Goal: Contribute content: Add original content to the website for others to see

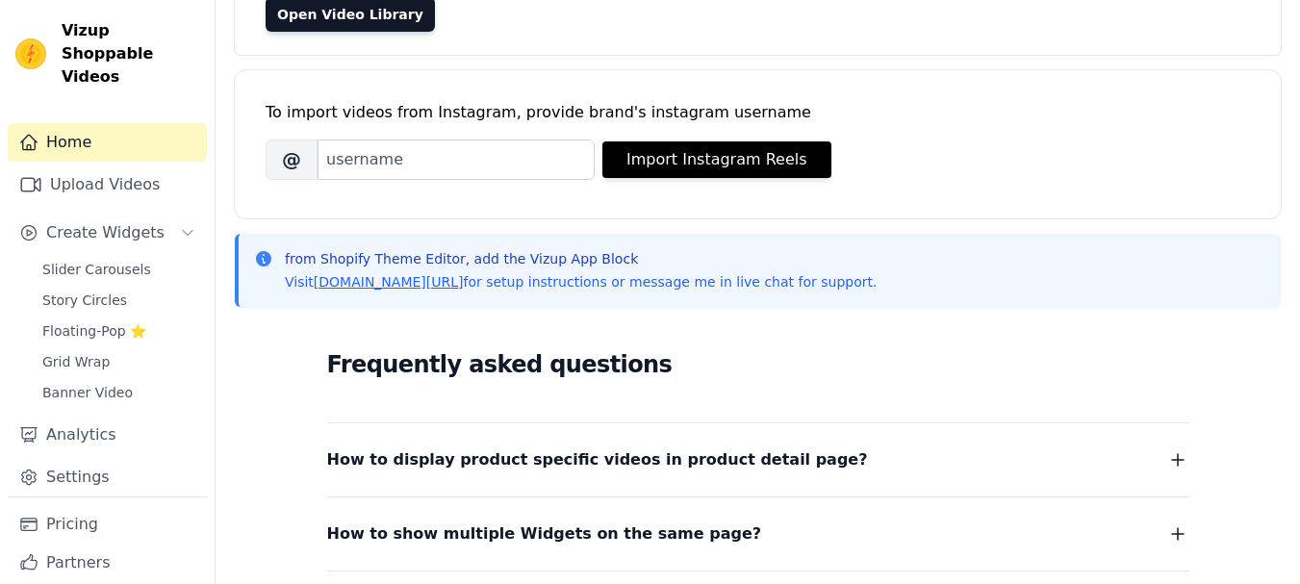
scroll to position [96, 0]
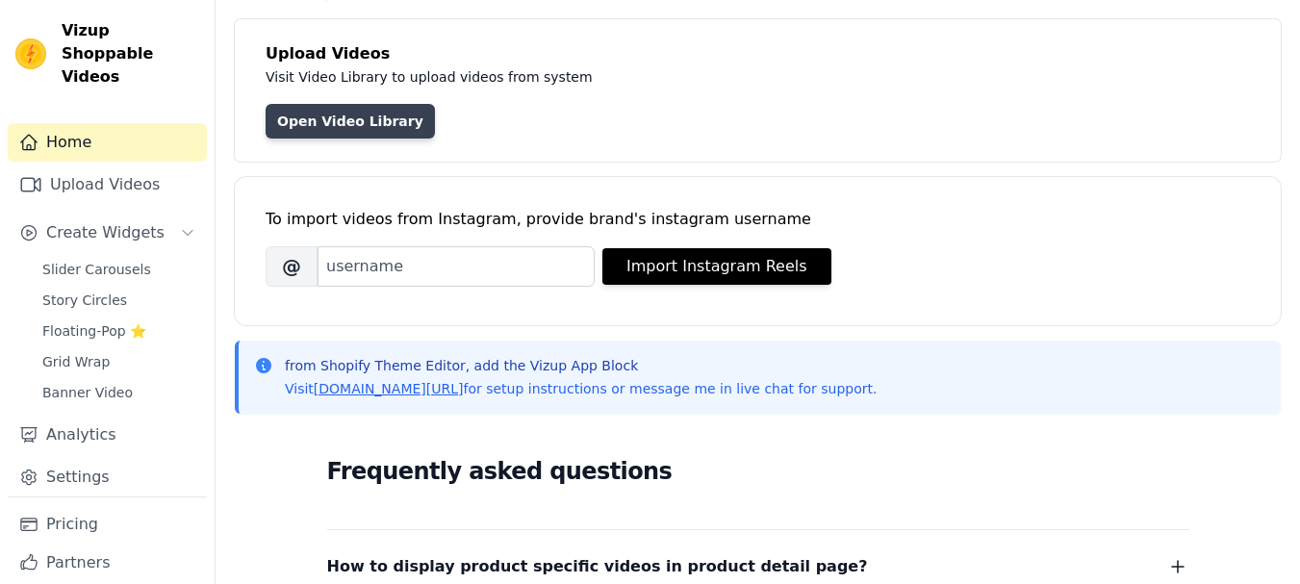
click at [359, 122] on link "Open Video Library" at bounding box center [350, 121] width 169 height 35
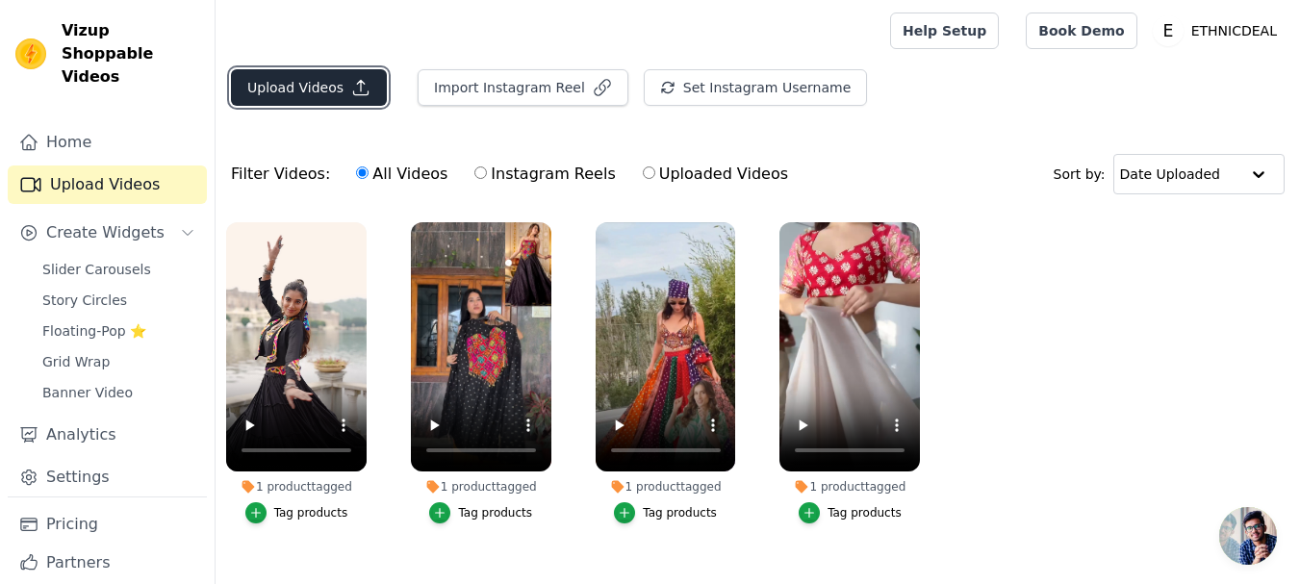
click at [307, 89] on button "Upload Videos" at bounding box center [309, 87] width 156 height 37
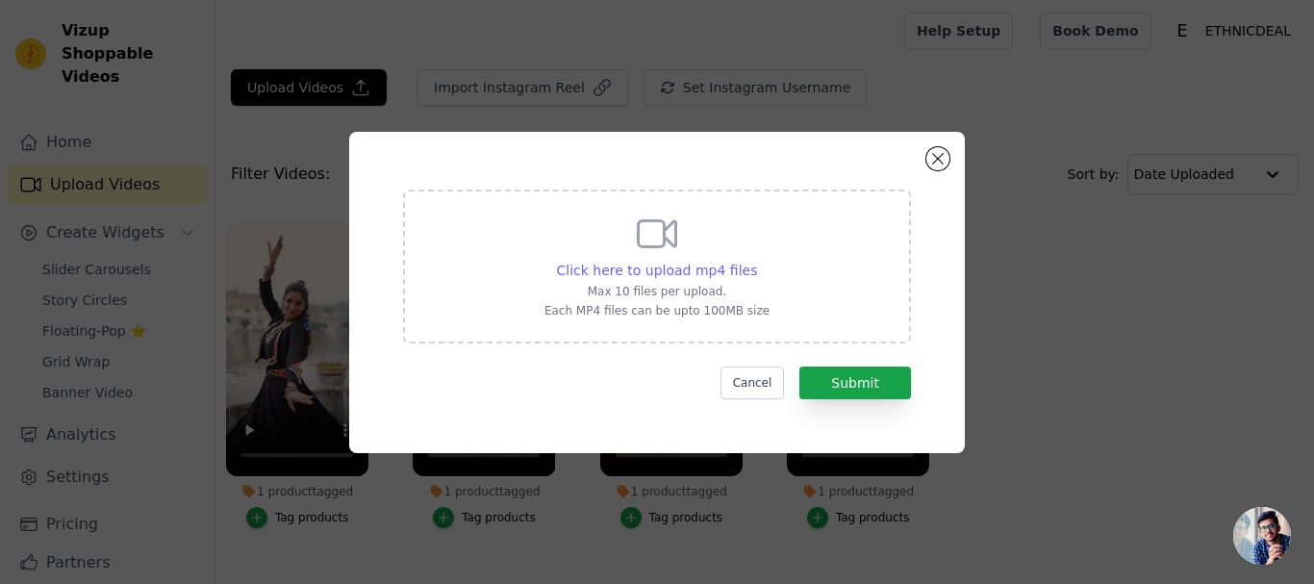
click at [679, 268] on span "Click here to upload mp4 files" at bounding box center [657, 270] width 201 height 15
click at [756, 261] on input "Click here to upload mp4 files Max 10 files per upload. Each MP4 files can be u…" at bounding box center [756, 260] width 1 height 1
type input "C:\fakepath\TF-389 Reel.mp4"
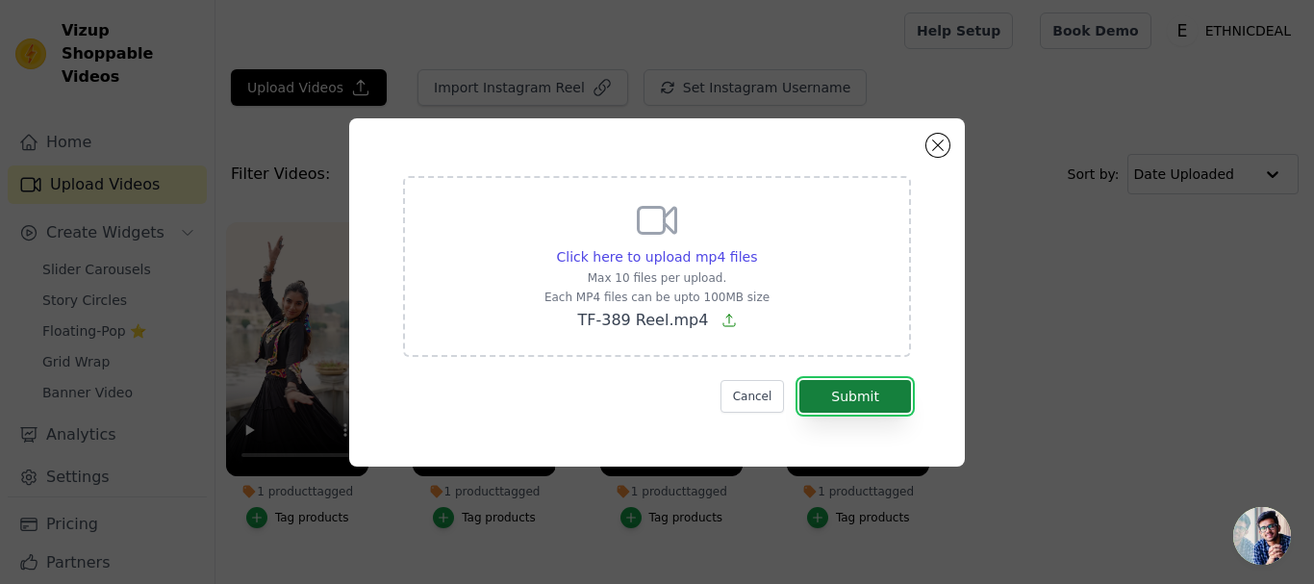
click at [853, 400] on button "Submit" at bounding box center [855, 396] width 112 height 33
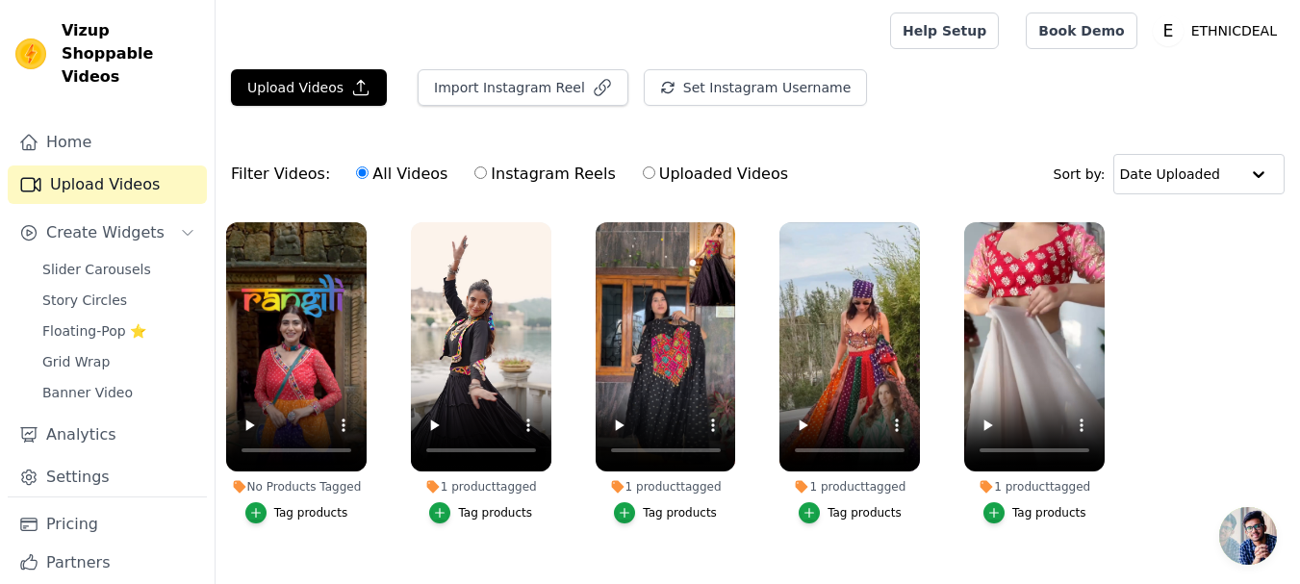
click at [297, 512] on div "Tag products" at bounding box center [311, 512] width 74 height 15
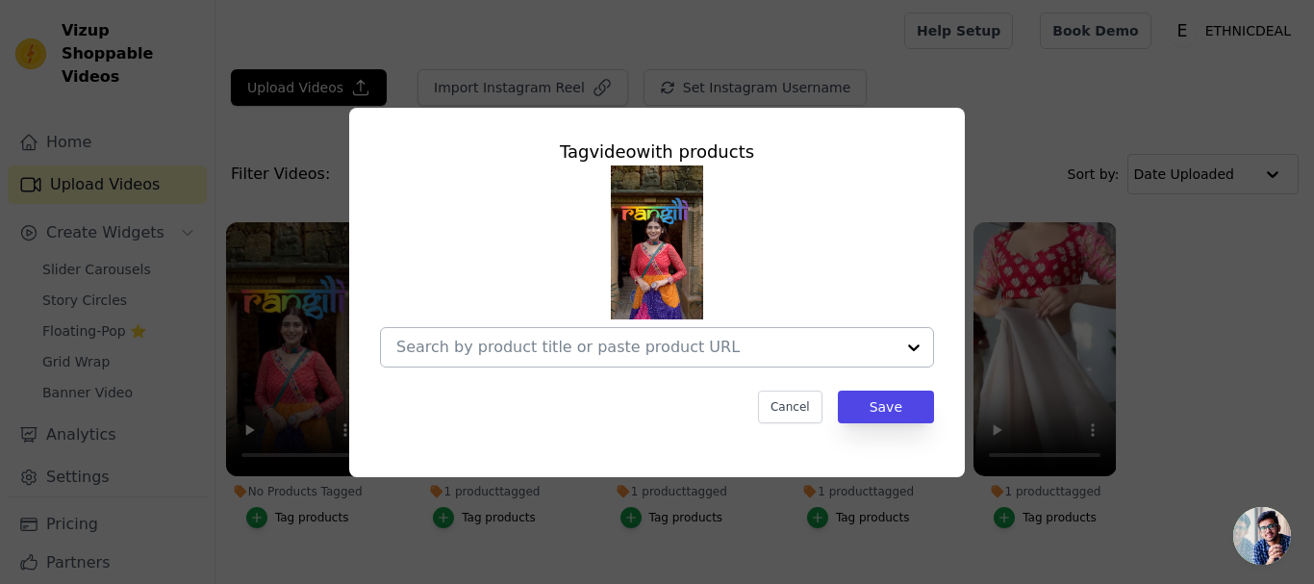
click at [528, 354] on input "No Products Tagged Tag video with products Cancel Save Tag products" at bounding box center [645, 347] width 498 height 18
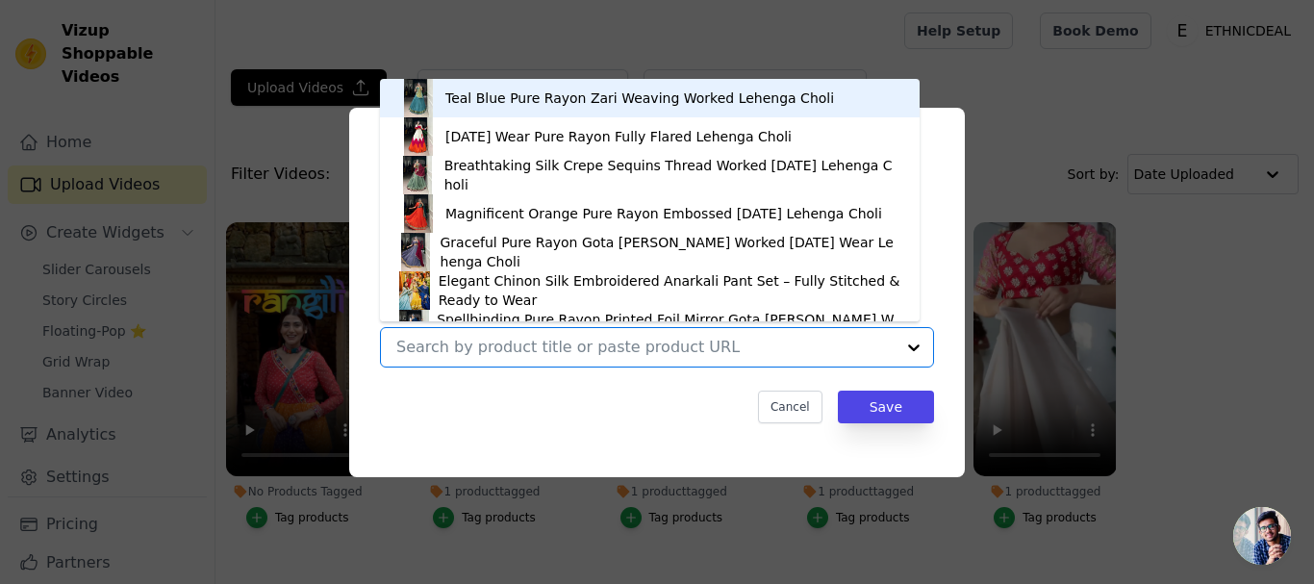
paste input "Premium Georgette Gown with Real Mirror Lace Border"
type input "Premium Georgette Gown with Real Mirror Lace Border"
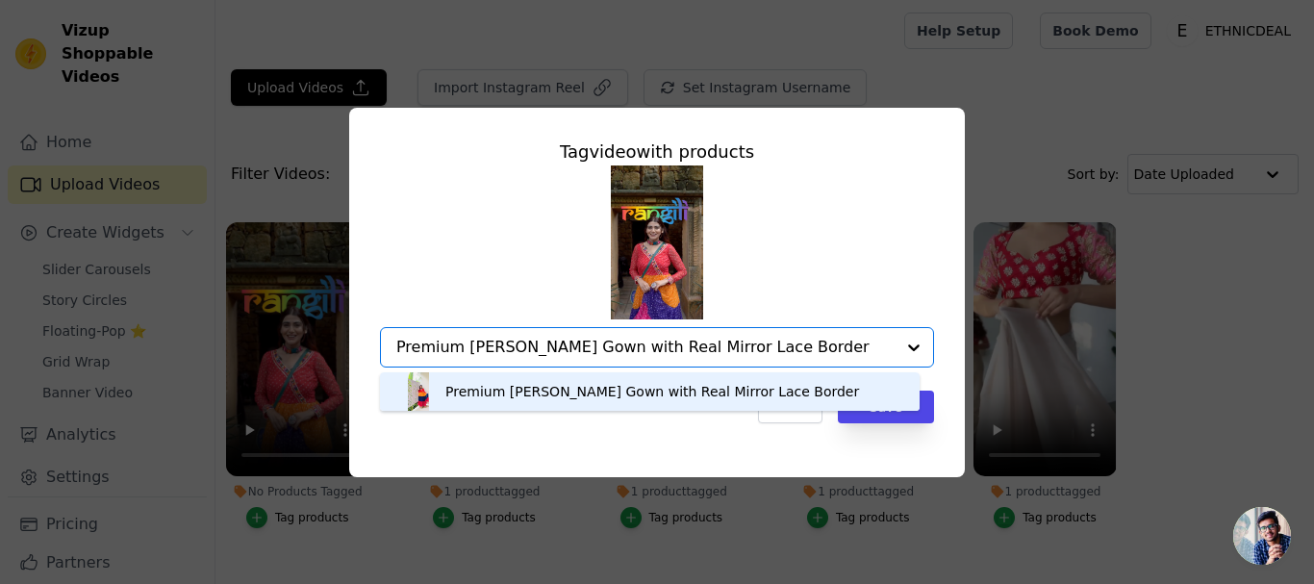
click at [534, 391] on div "Premium Georgette Gown with Real Mirror Lace Border" at bounding box center [652, 391] width 414 height 19
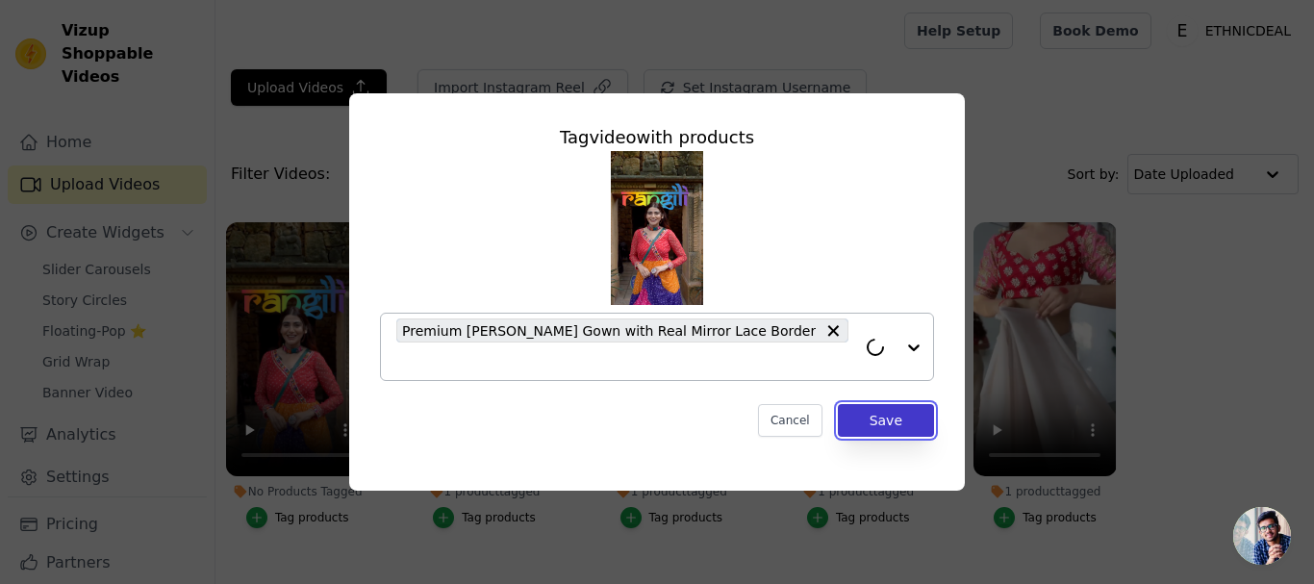
drag, startPoint x: 899, startPoint y: 404, endPoint x: 887, endPoint y: 411, distance: 13.4
click at [896, 406] on button "Save" at bounding box center [886, 420] width 96 height 33
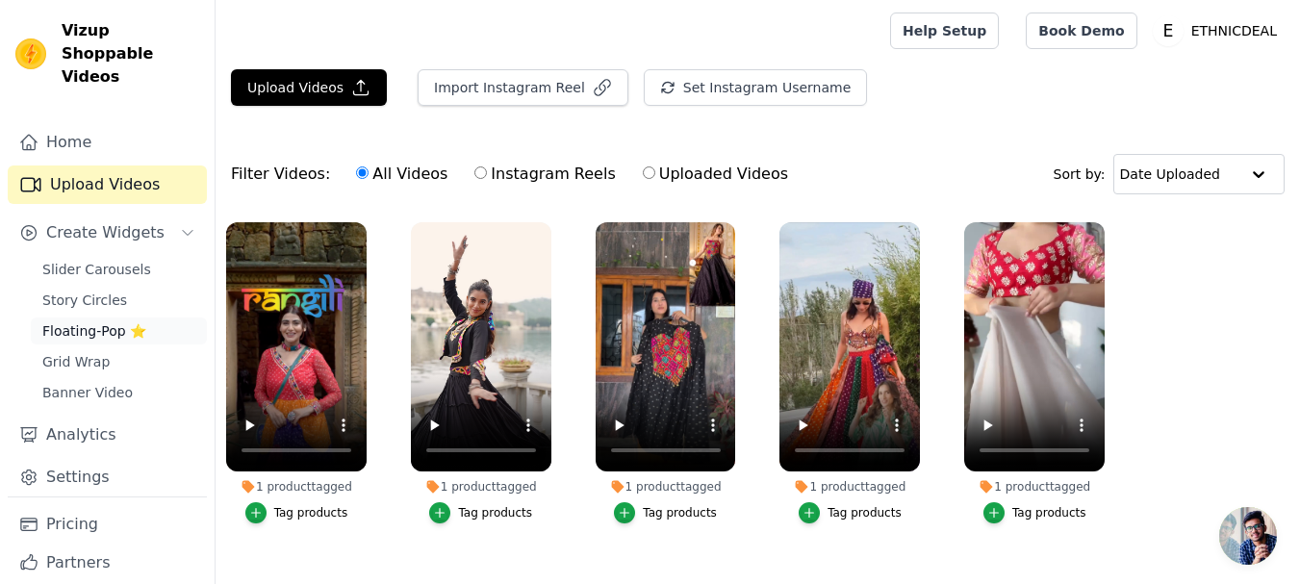
click at [89, 321] on span "Floating-Pop ⭐" at bounding box center [94, 330] width 104 height 19
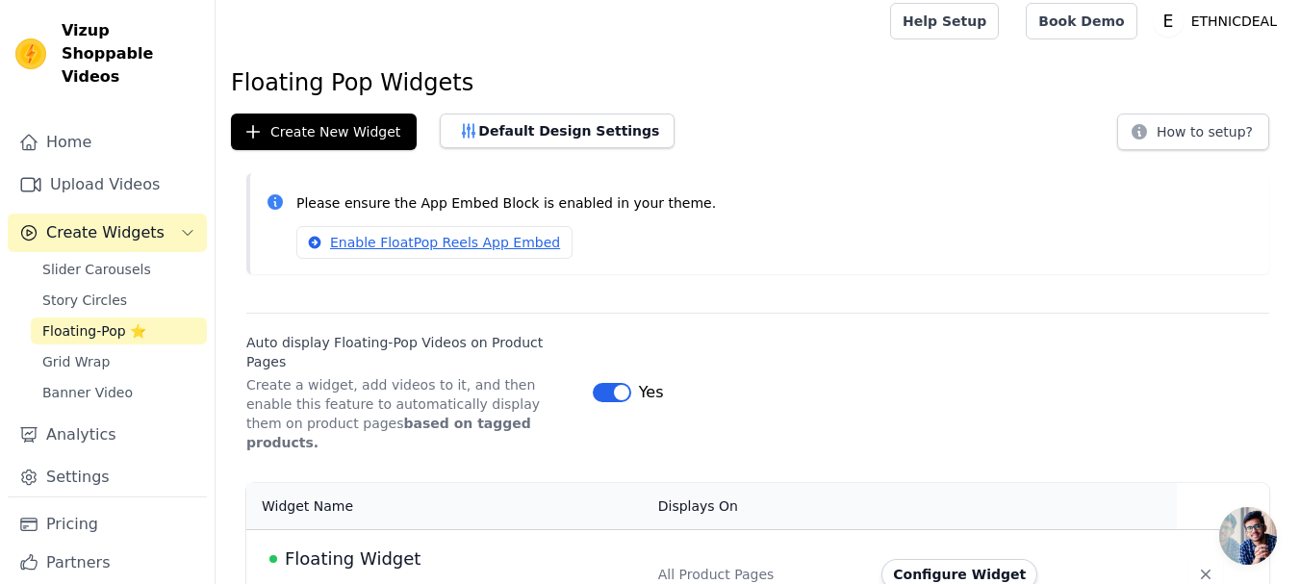
scroll to position [13, 0]
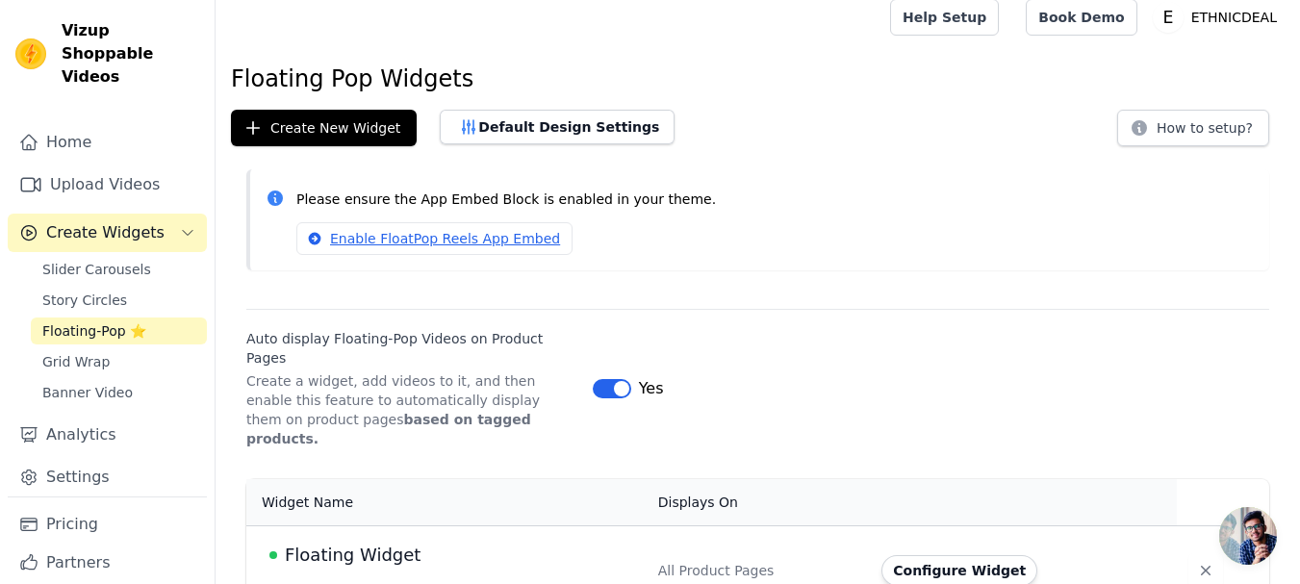
click at [356, 583] on button "4 / 4 videos are tagged with products." at bounding box center [376, 591] width 215 height 15
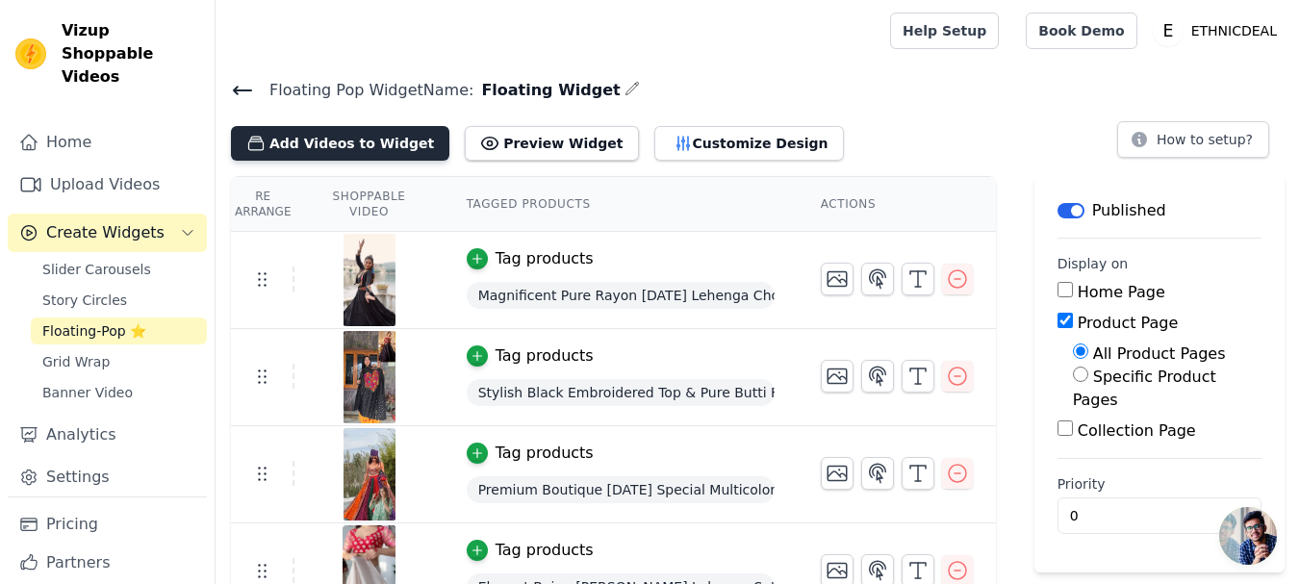
click at [289, 148] on button "Add Videos to Widget" at bounding box center [340, 143] width 218 height 35
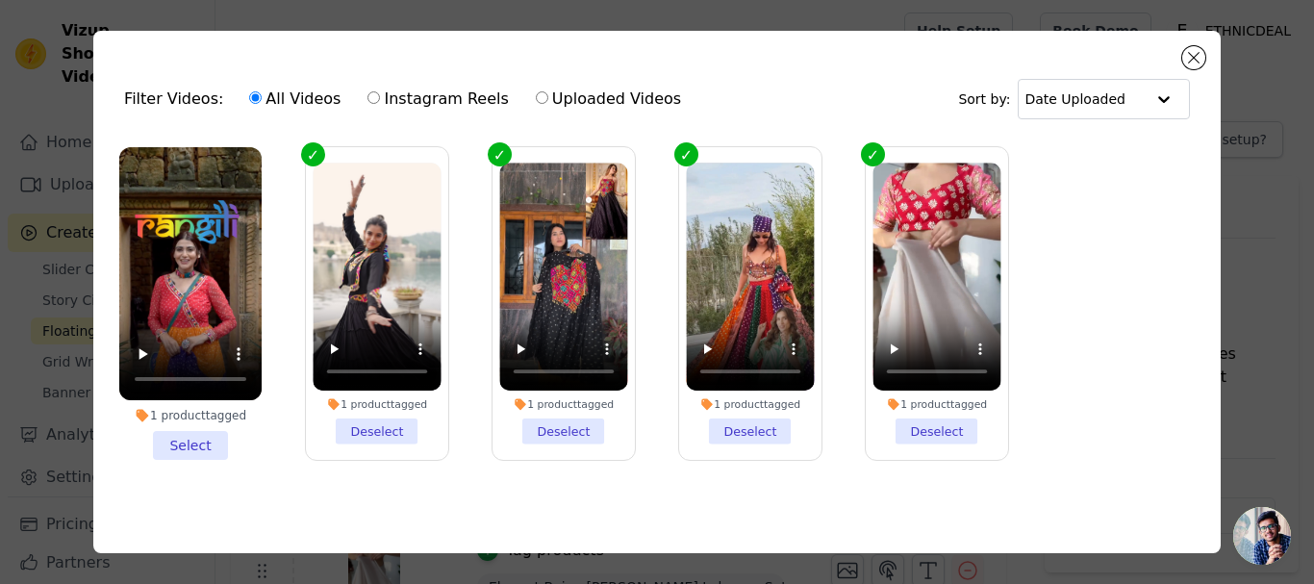
click at [184, 434] on li "1 product tagged Select" at bounding box center [190, 303] width 142 height 313
click at [0, 0] on input "1 product tagged Select" at bounding box center [0, 0] width 0 height 0
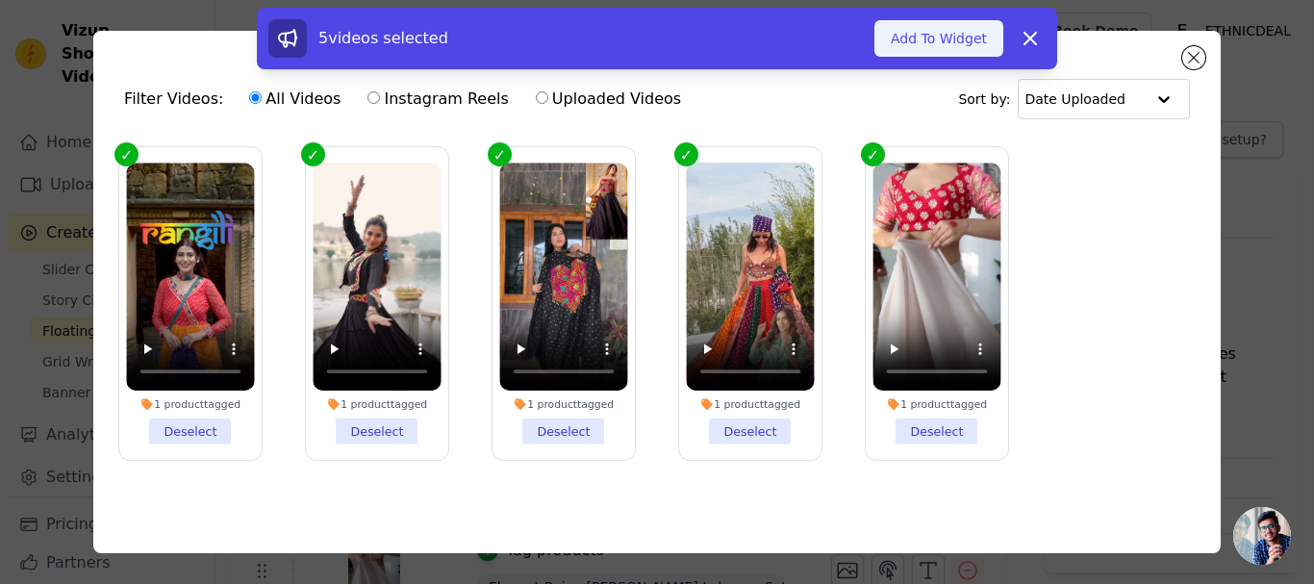
click at [926, 46] on button "Add To Widget" at bounding box center [939, 38] width 129 height 37
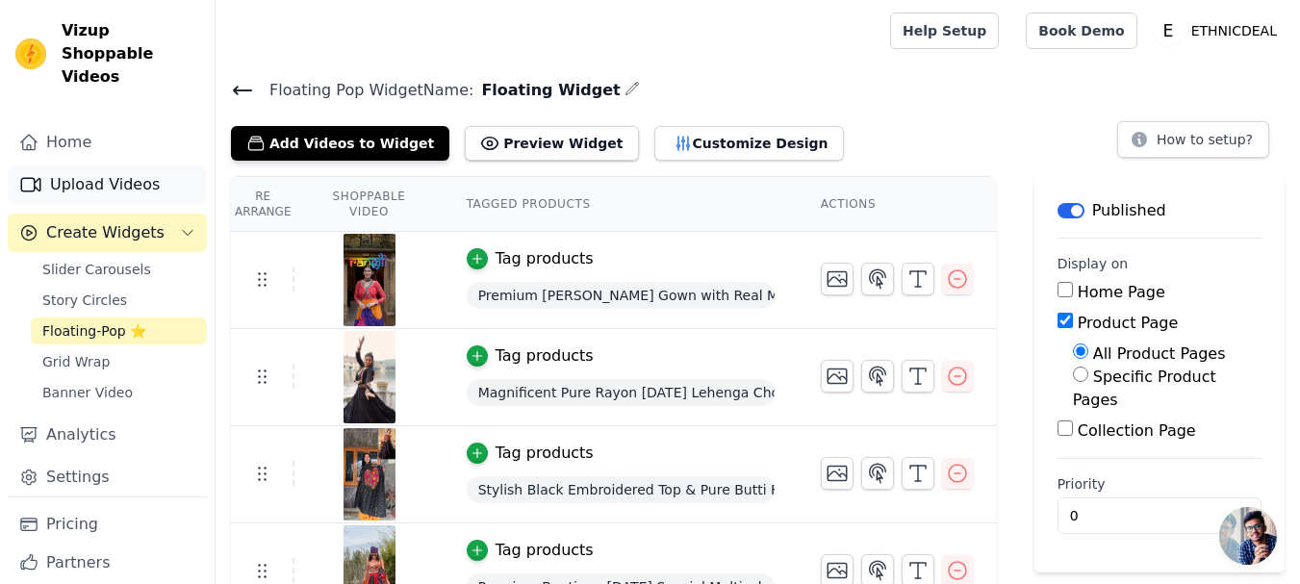
click at [71, 172] on link "Upload Videos" at bounding box center [107, 184] width 199 height 38
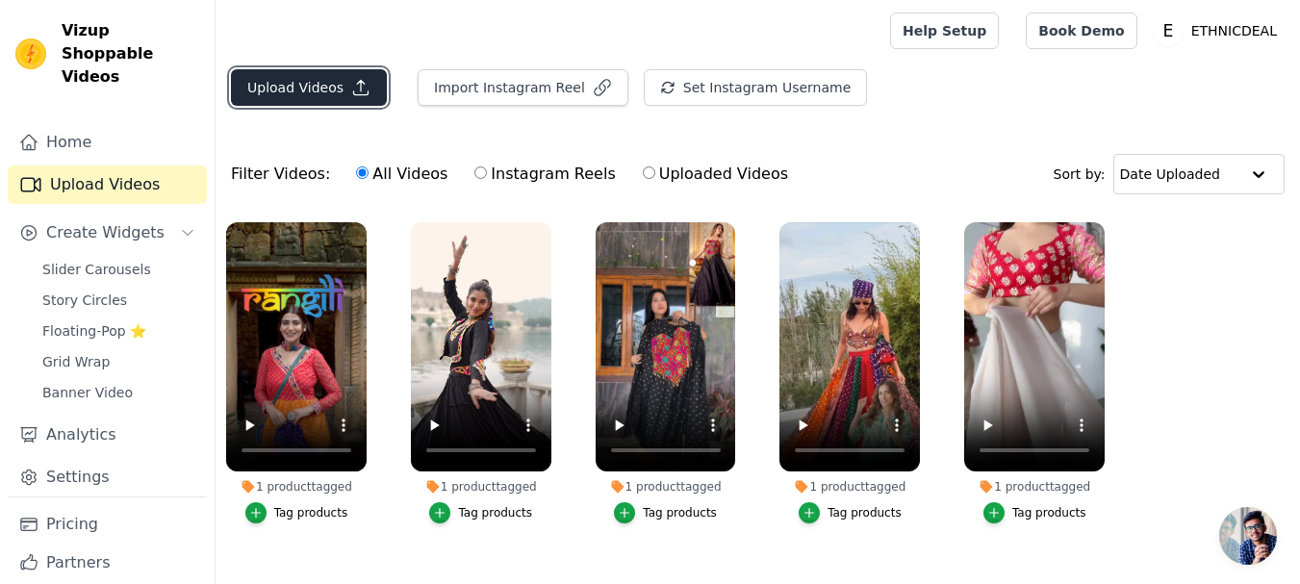
click at [296, 91] on button "Upload Videos" at bounding box center [309, 87] width 156 height 37
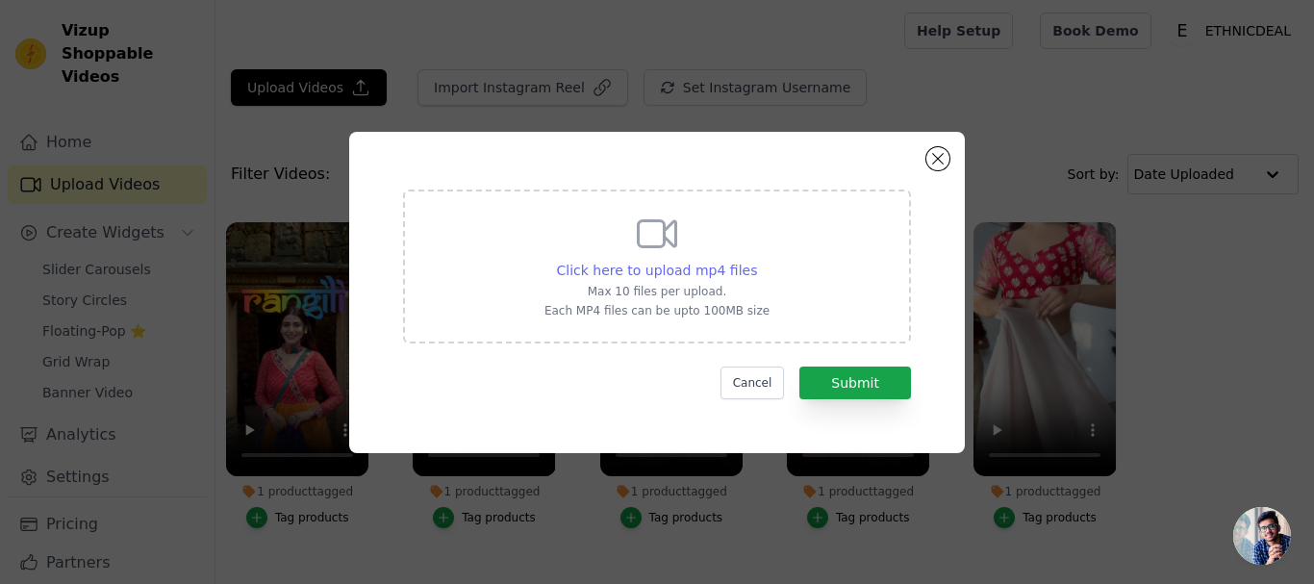
click at [674, 271] on span "Click here to upload mp4 files" at bounding box center [657, 270] width 201 height 15
click at [756, 261] on input "Click here to upload mp4 files Max 10 files per upload. Each MP4 files can be u…" at bounding box center [756, 260] width 1 height 1
type input "C:\fakepath\TF-386 Reel.mp4"
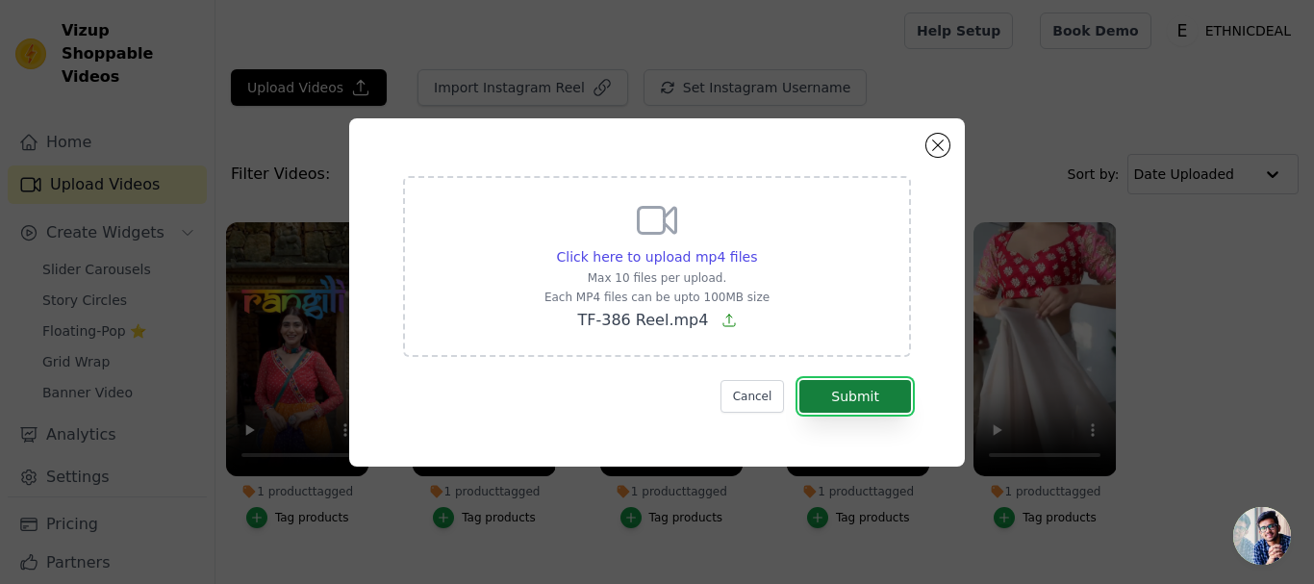
click at [869, 396] on button "Submit" at bounding box center [855, 396] width 112 height 33
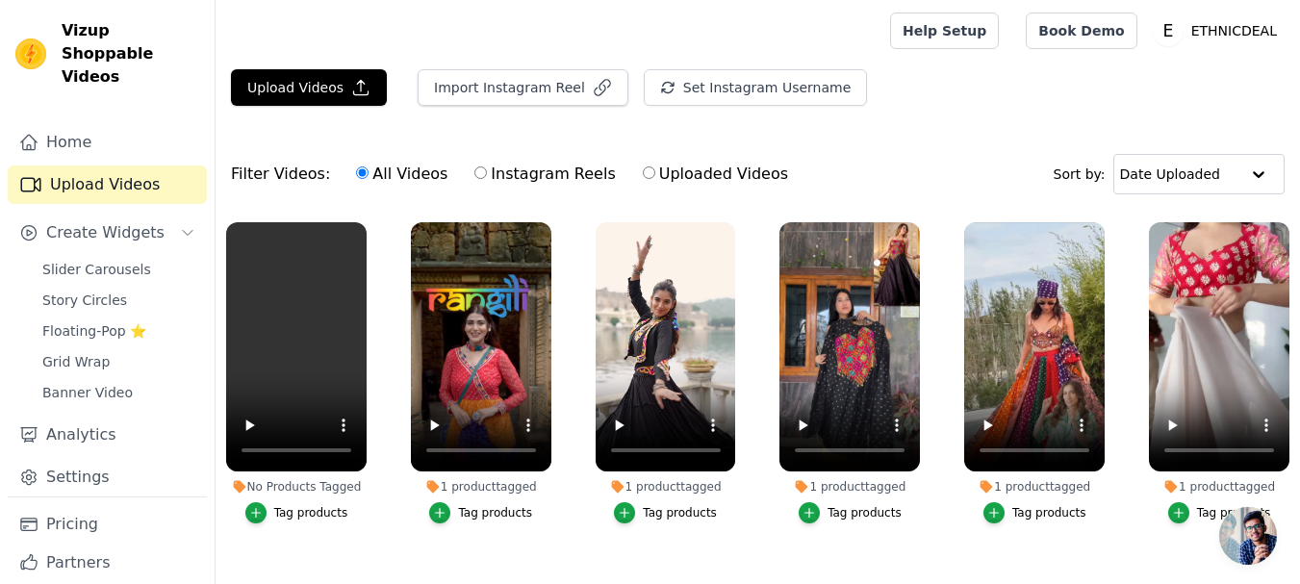
click at [317, 515] on div "Tag products" at bounding box center [311, 512] width 74 height 15
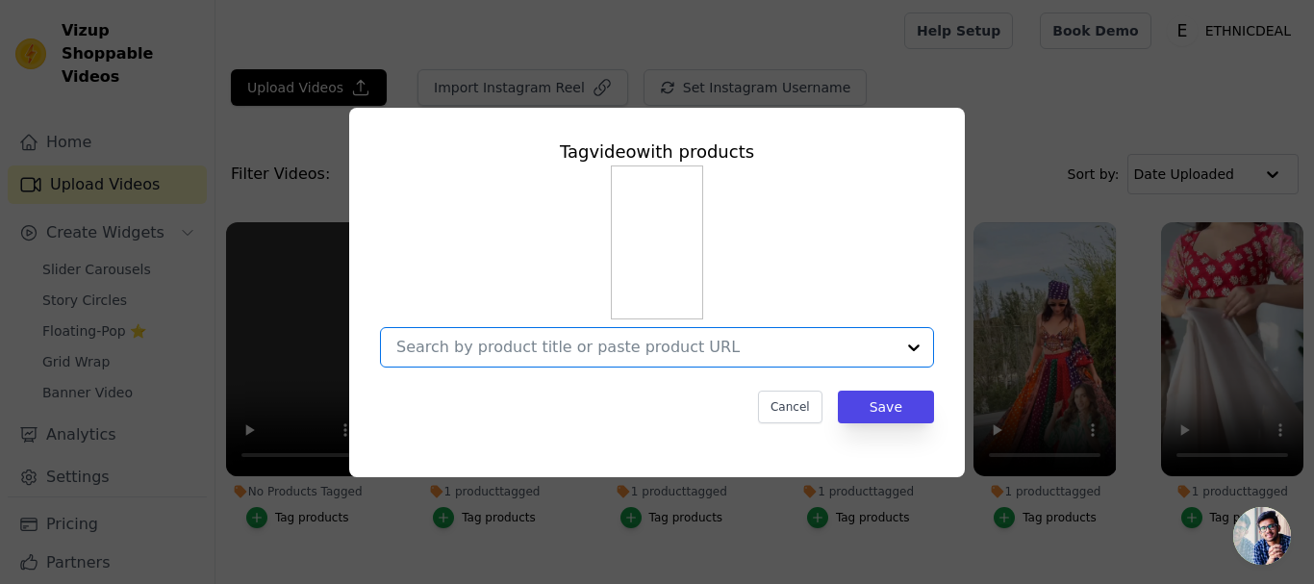
click at [519, 344] on input "No Products Tagged Tag video with products Option undefined, selected. Select i…" at bounding box center [645, 347] width 498 height 18
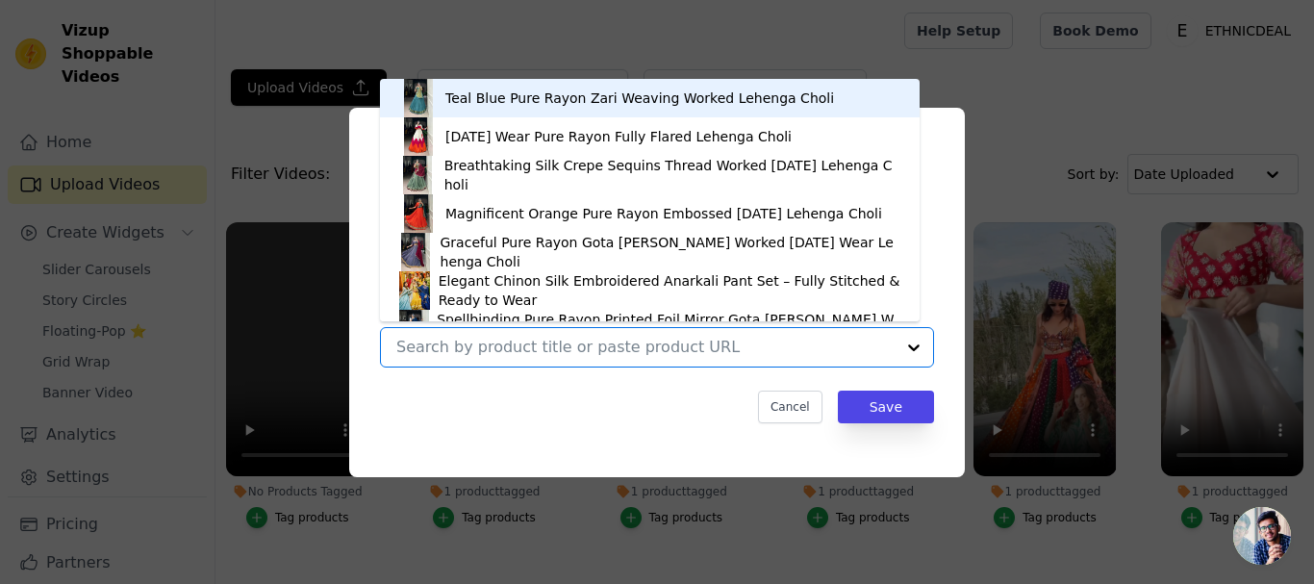
paste input "Navratri Special Blue Georgette Fancy Fully Flared Gown"
type input "Navratri Special Blue Georgette Fancy Fully Flared Gown"
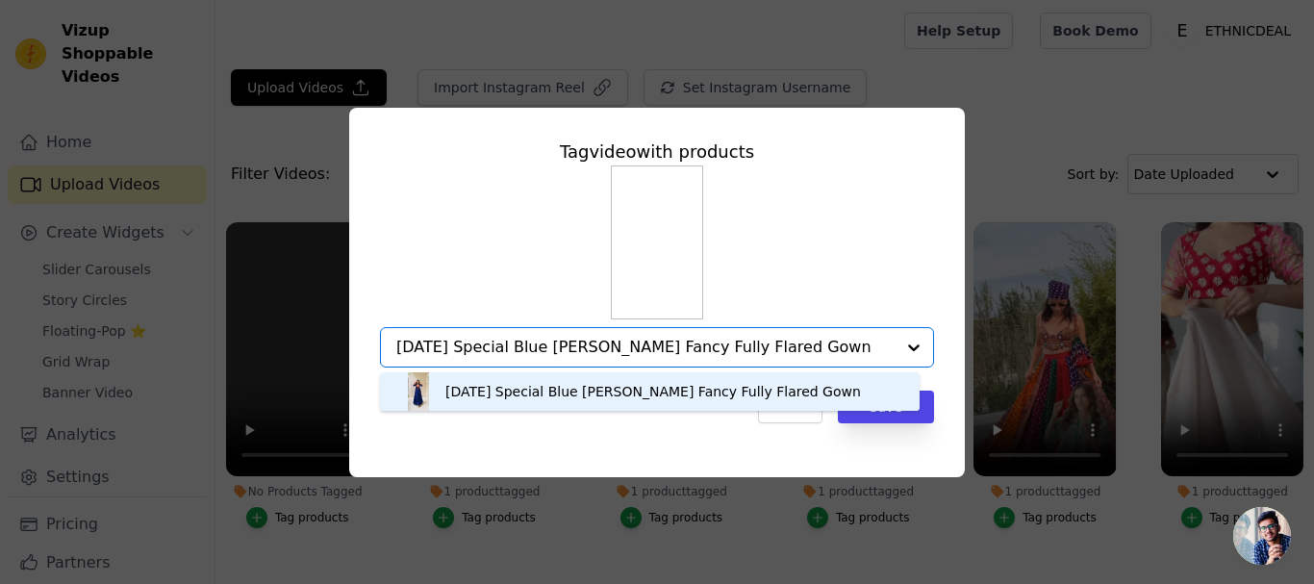
click at [495, 394] on div "Navratri Special Blue Georgette Fancy Fully Flared Gown" at bounding box center [653, 391] width 416 height 19
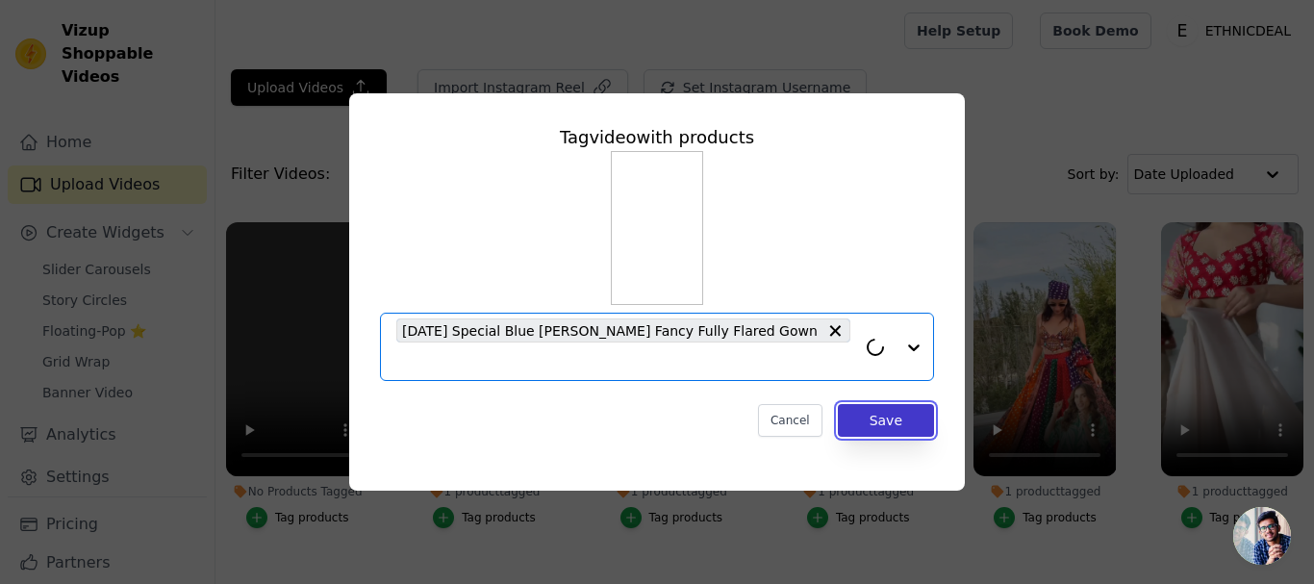
click at [875, 408] on button "Save" at bounding box center [886, 420] width 96 height 33
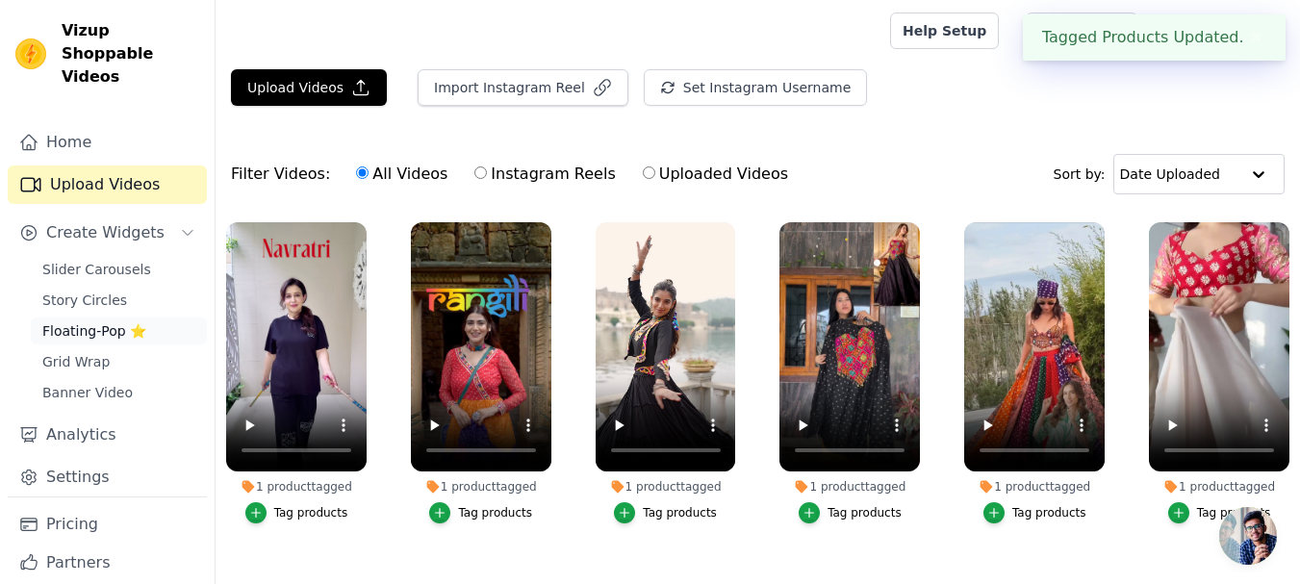
click at [93, 321] on span "Floating-Pop ⭐" at bounding box center [94, 330] width 104 height 19
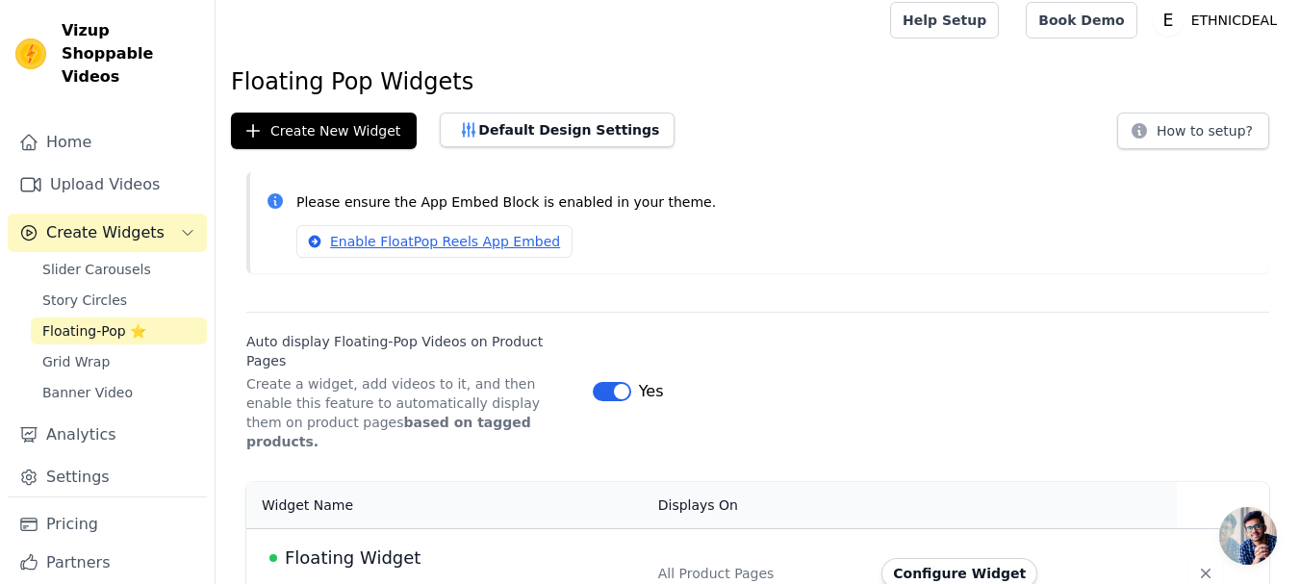
scroll to position [13, 0]
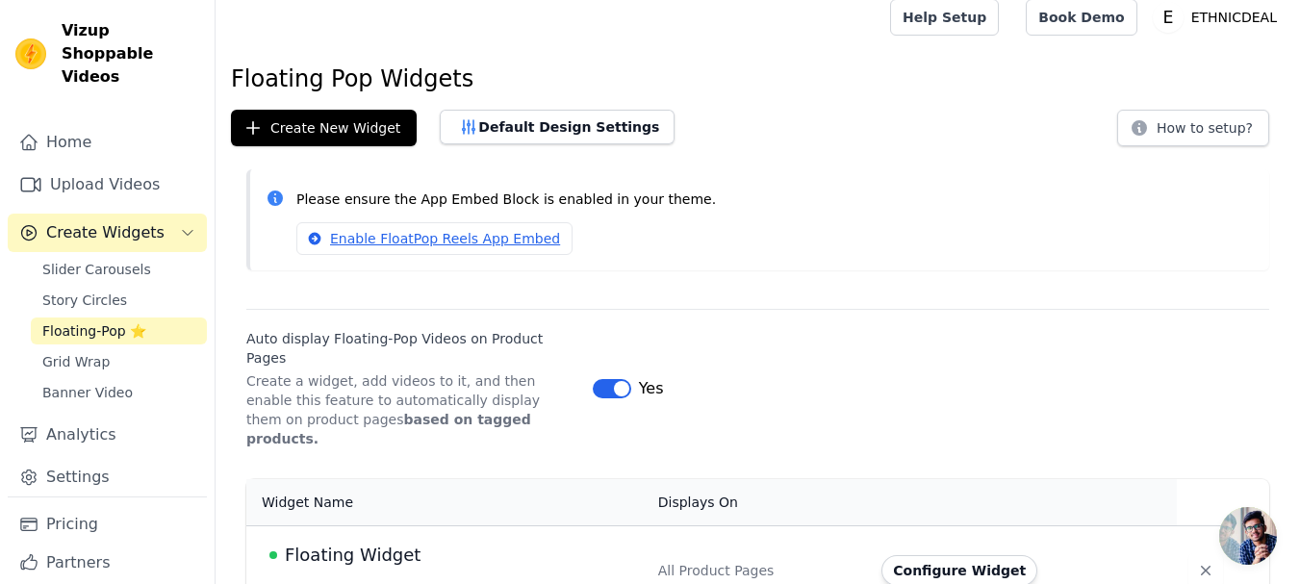
click at [372, 542] on span "Floating Widget" at bounding box center [353, 555] width 136 height 27
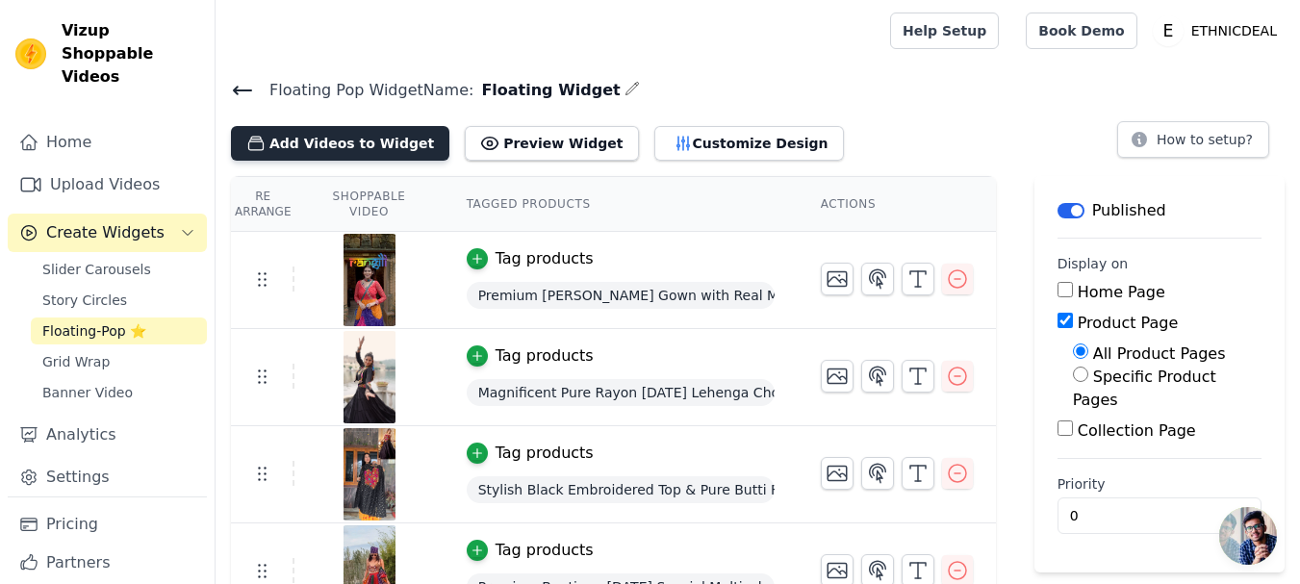
click at [299, 145] on button "Add Videos to Widget" at bounding box center [340, 143] width 218 height 35
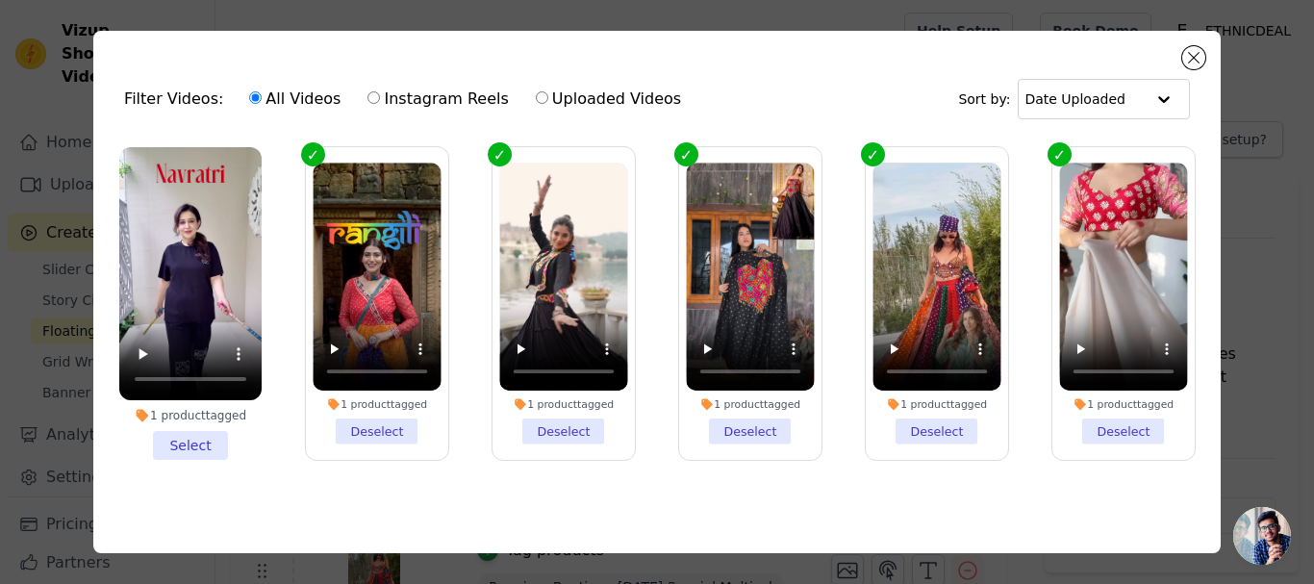
click at [198, 445] on li "1 product tagged Select" at bounding box center [190, 303] width 142 height 313
click at [0, 0] on input "1 product tagged Select" at bounding box center [0, 0] width 0 height 0
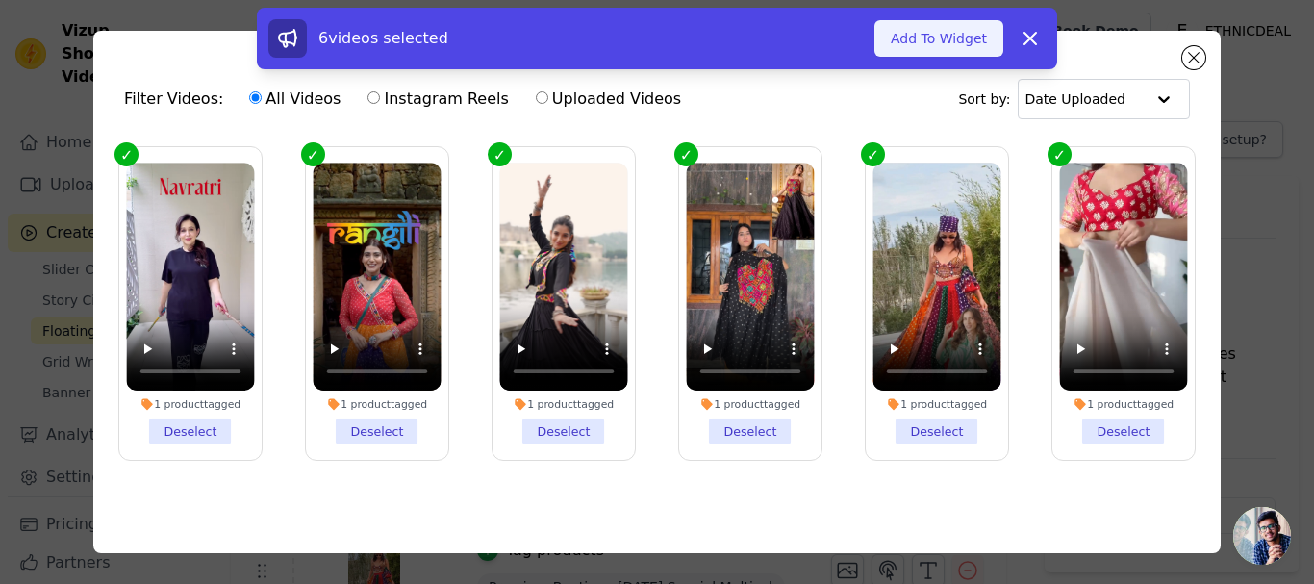
click at [941, 28] on button "Add To Widget" at bounding box center [939, 38] width 129 height 37
